Goal: Information Seeking & Learning: Learn about a topic

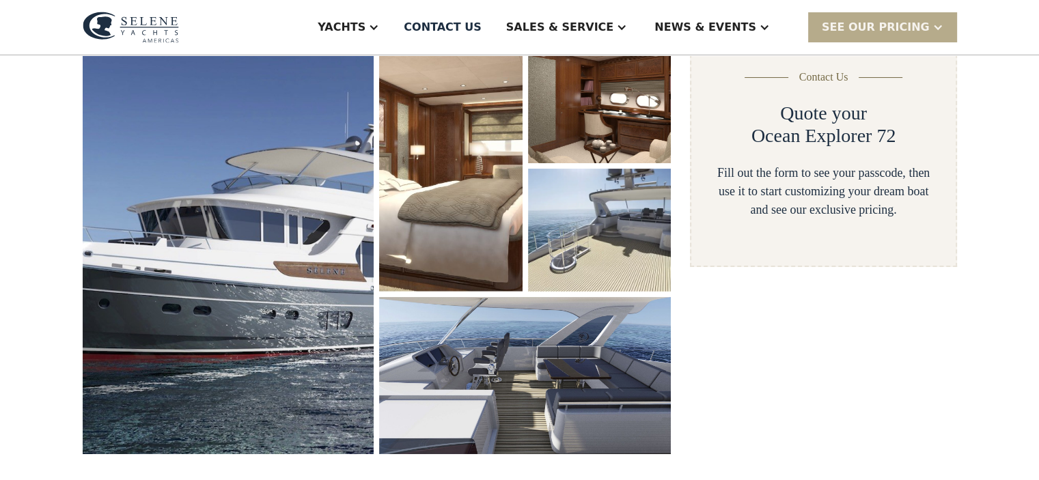
scroll to position [227, 0]
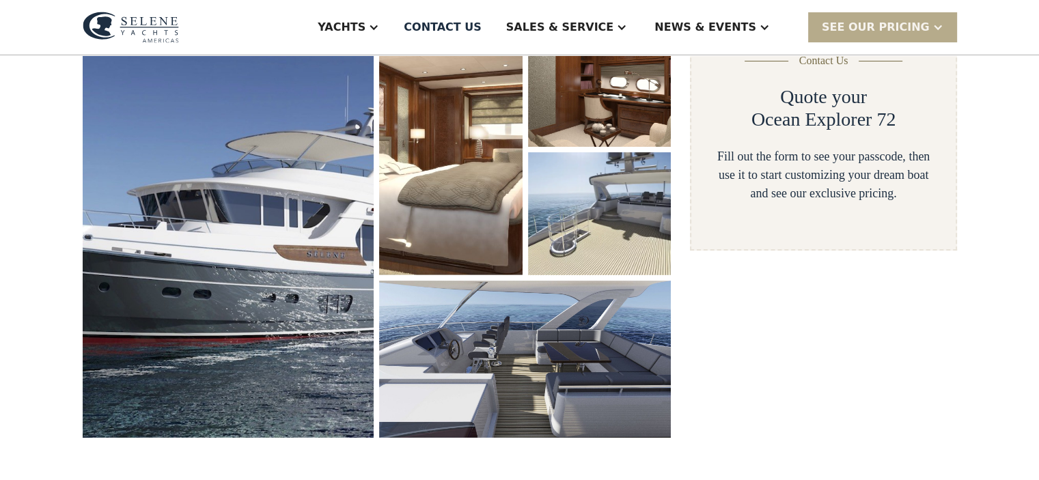
click at [251, 257] on img at bounding box center [229, 231] width 292 height 414
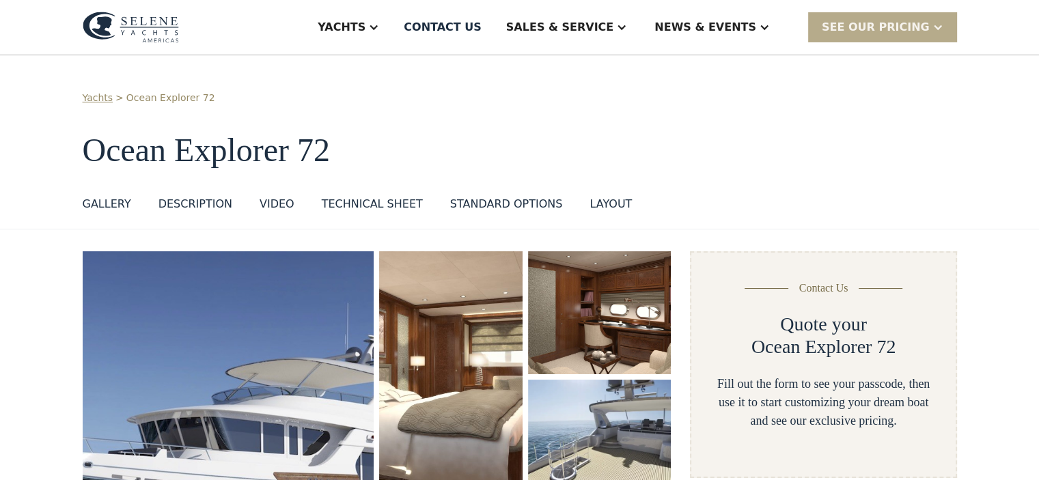
click at [290, 330] on img at bounding box center [229, 458] width 292 height 414
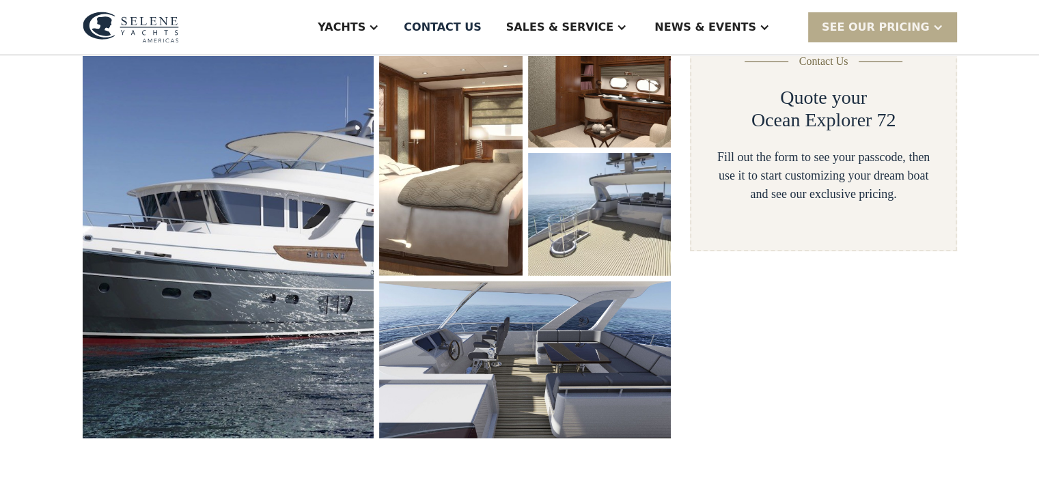
scroll to position [227, 0]
click at [533, 231] on img at bounding box center [599, 213] width 143 height 123
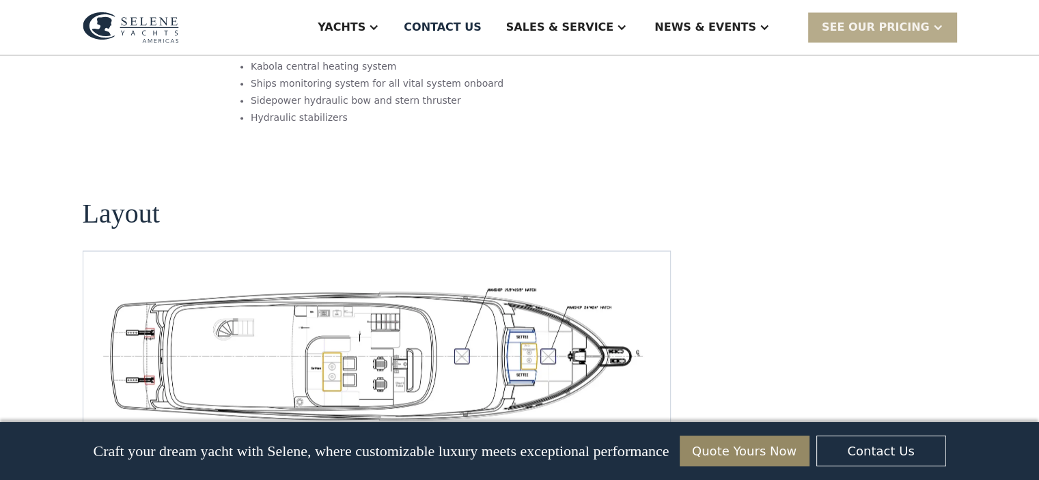
scroll to position [2367, 0]
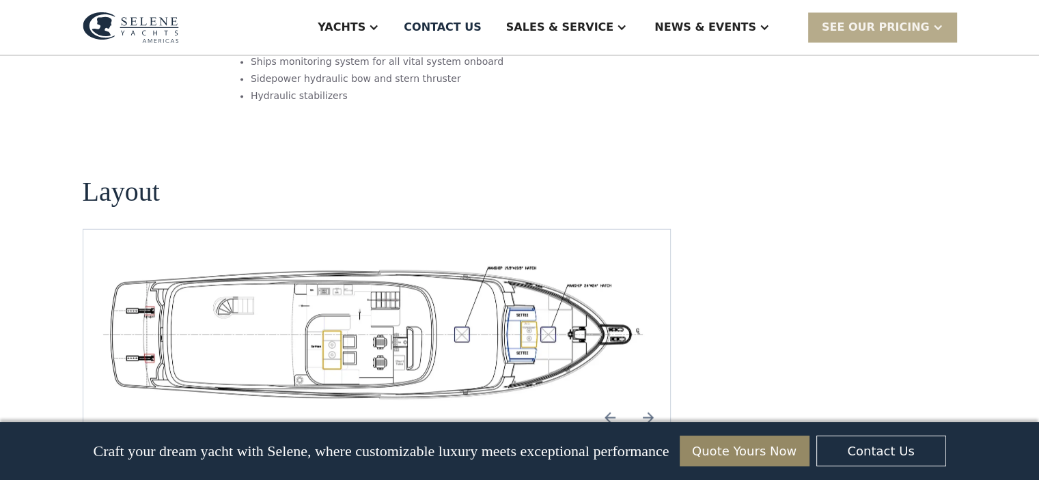
click at [648, 401] on img at bounding box center [648, 417] width 33 height 33
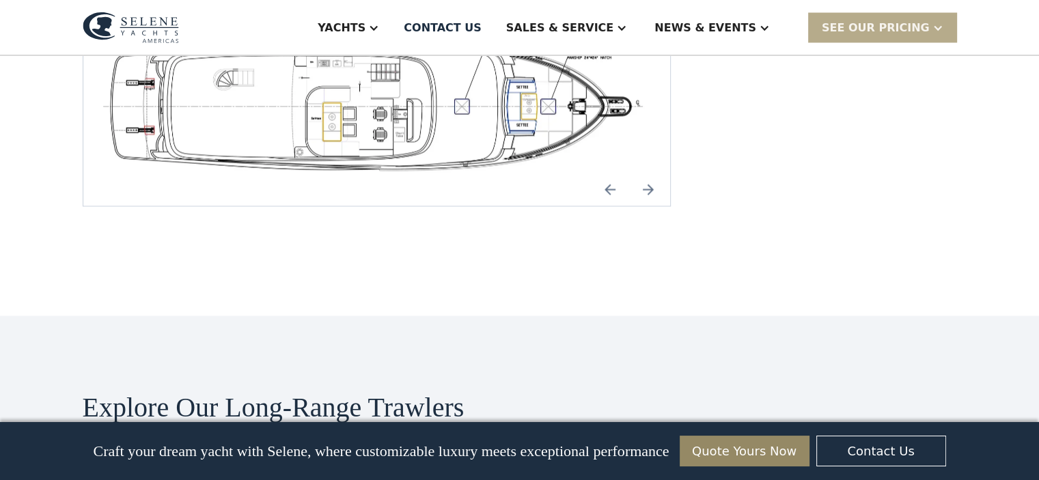
scroll to position [2322, 0]
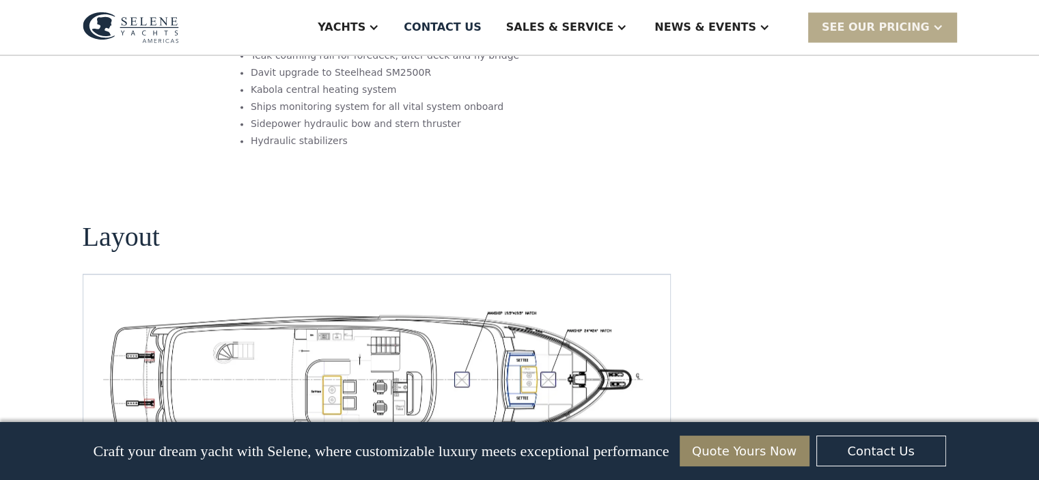
click at [606, 446] on img at bounding box center [609, 462] width 33 height 33
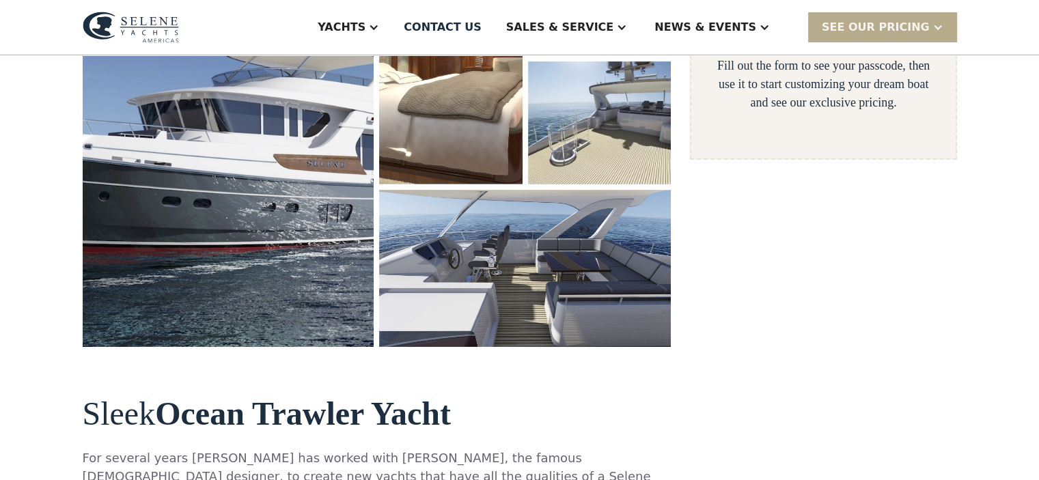
scroll to position [0, 0]
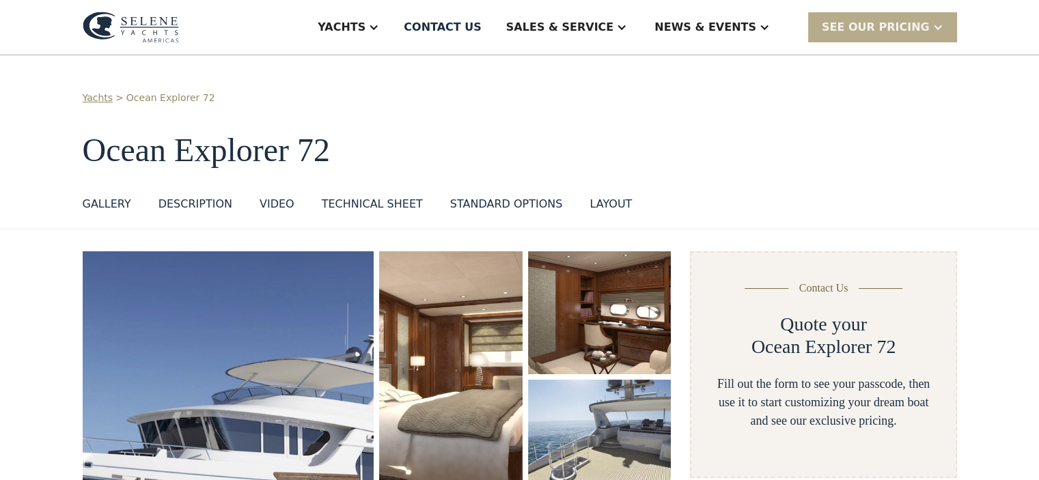
click at [103, 203] on div "GALLERY" at bounding box center [107, 204] width 48 height 16
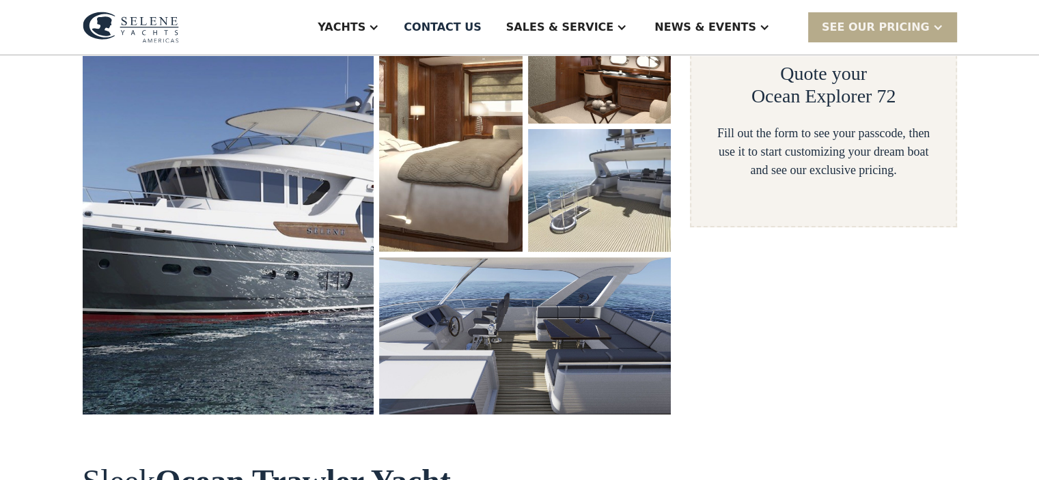
click at [143, 206] on img at bounding box center [229, 208] width 292 height 414
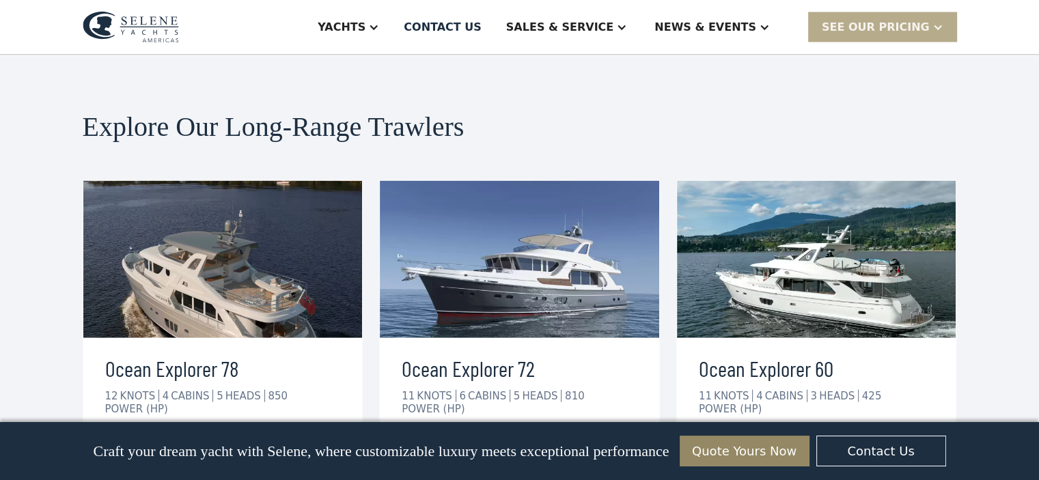
scroll to position [2822, 0]
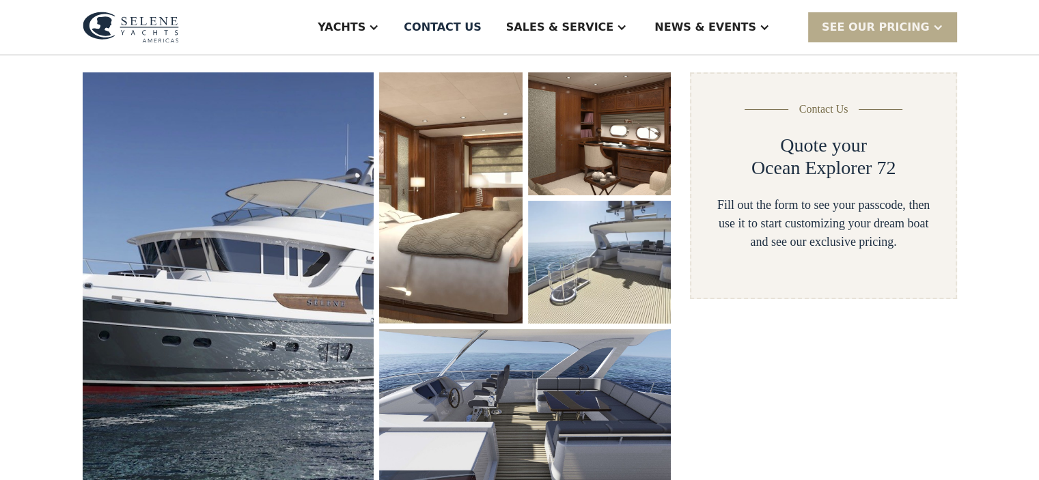
scroll to position [182, 0]
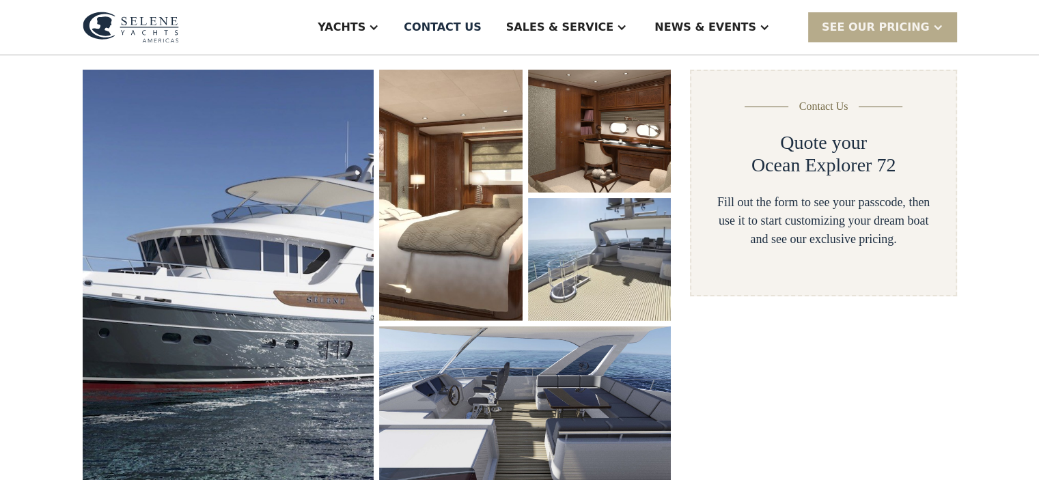
click at [630, 246] on img at bounding box center [599, 259] width 143 height 123
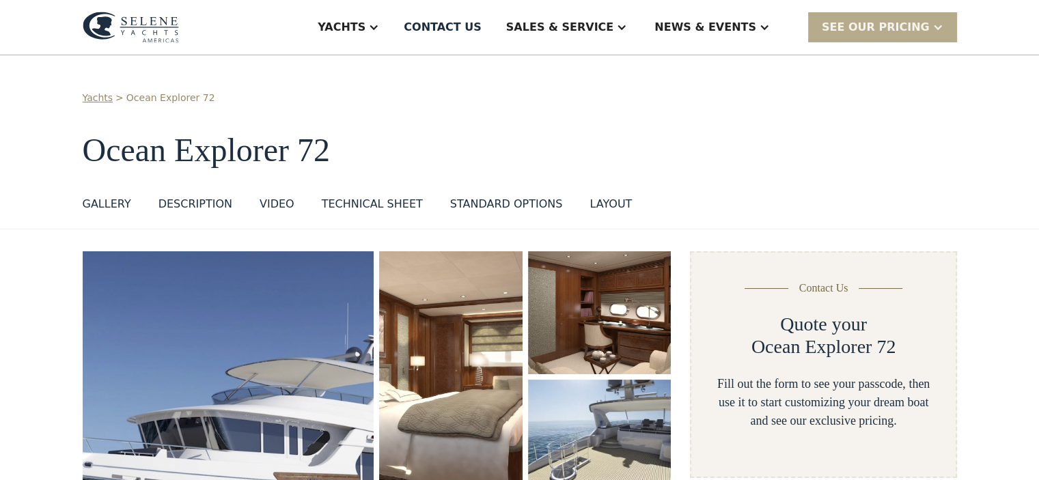
click at [589, 201] on div "layout" at bounding box center [610, 204] width 42 height 16
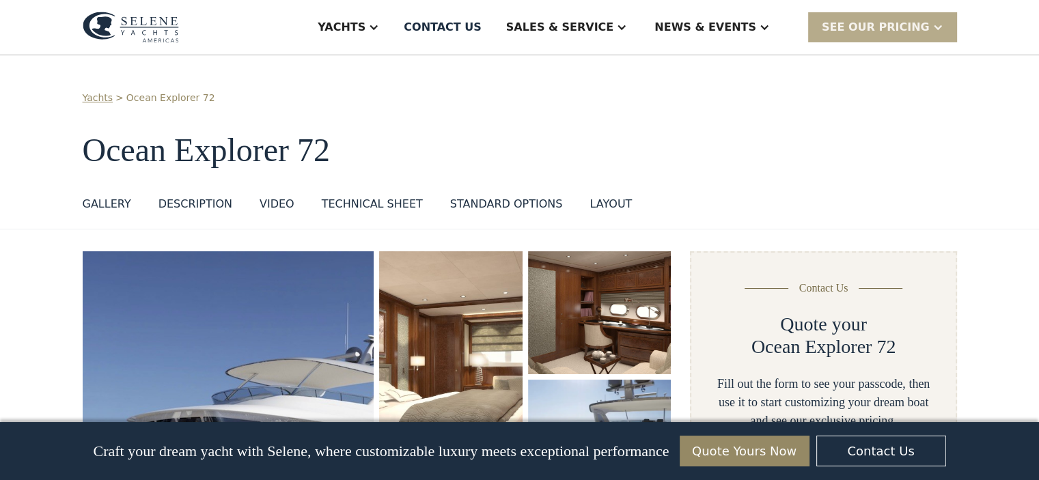
scroll to position [2337, 0]
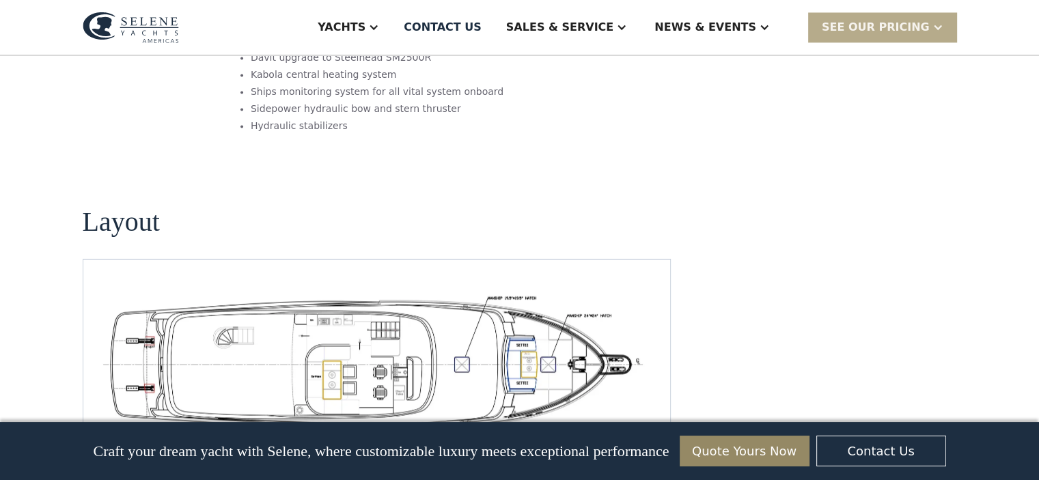
click at [646, 431] on img at bounding box center [648, 447] width 33 height 33
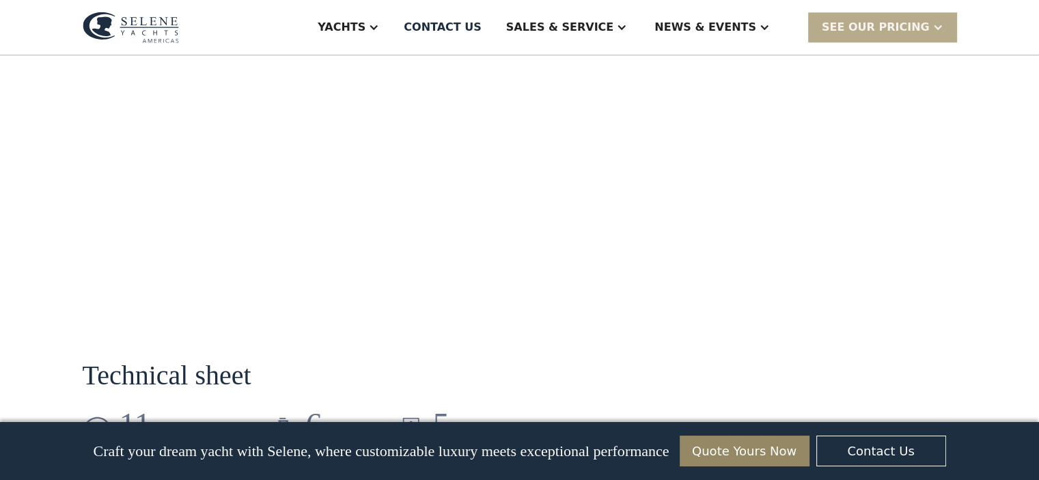
scroll to position [1548, 0]
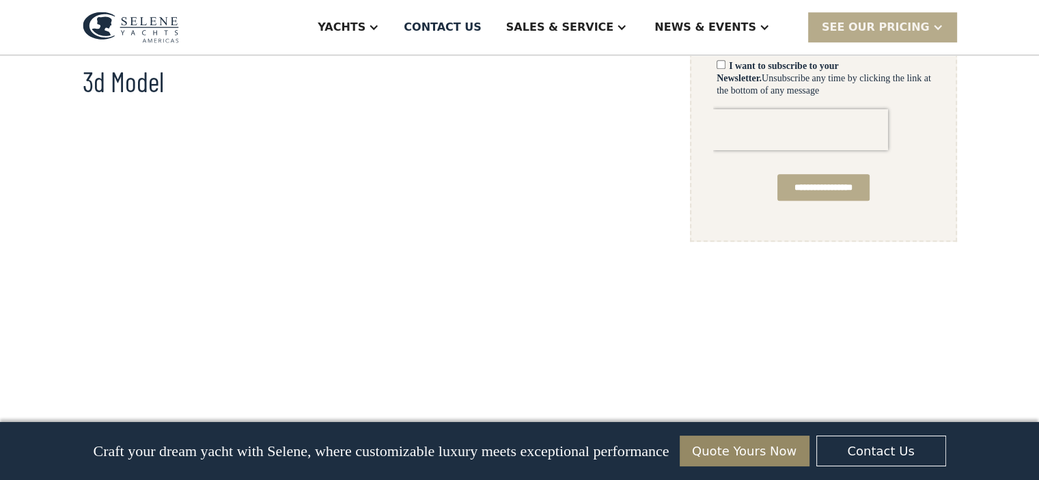
scroll to position [1092, 0]
